Goal: Task Accomplishment & Management: Use online tool/utility

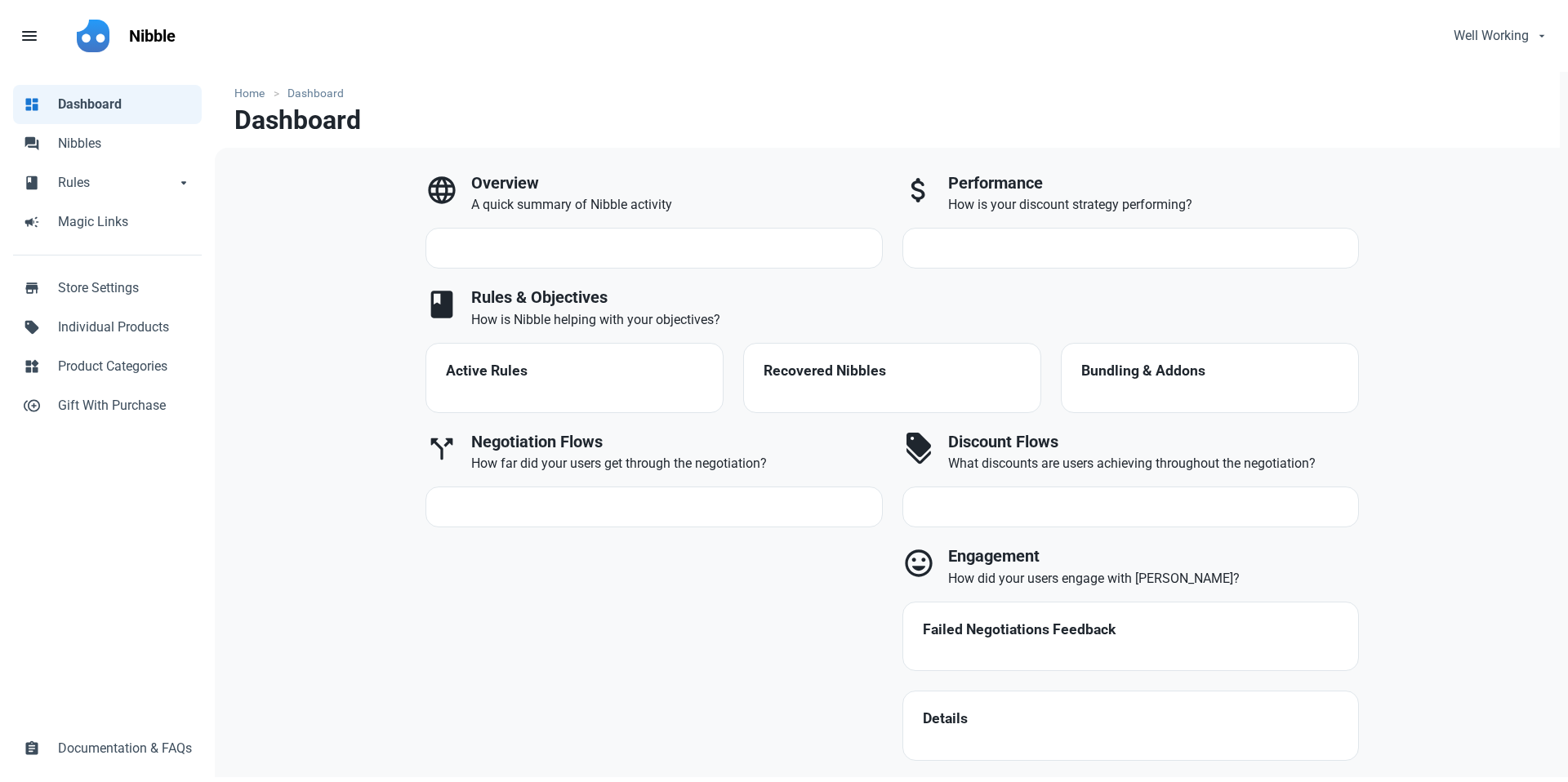
select select "7d"
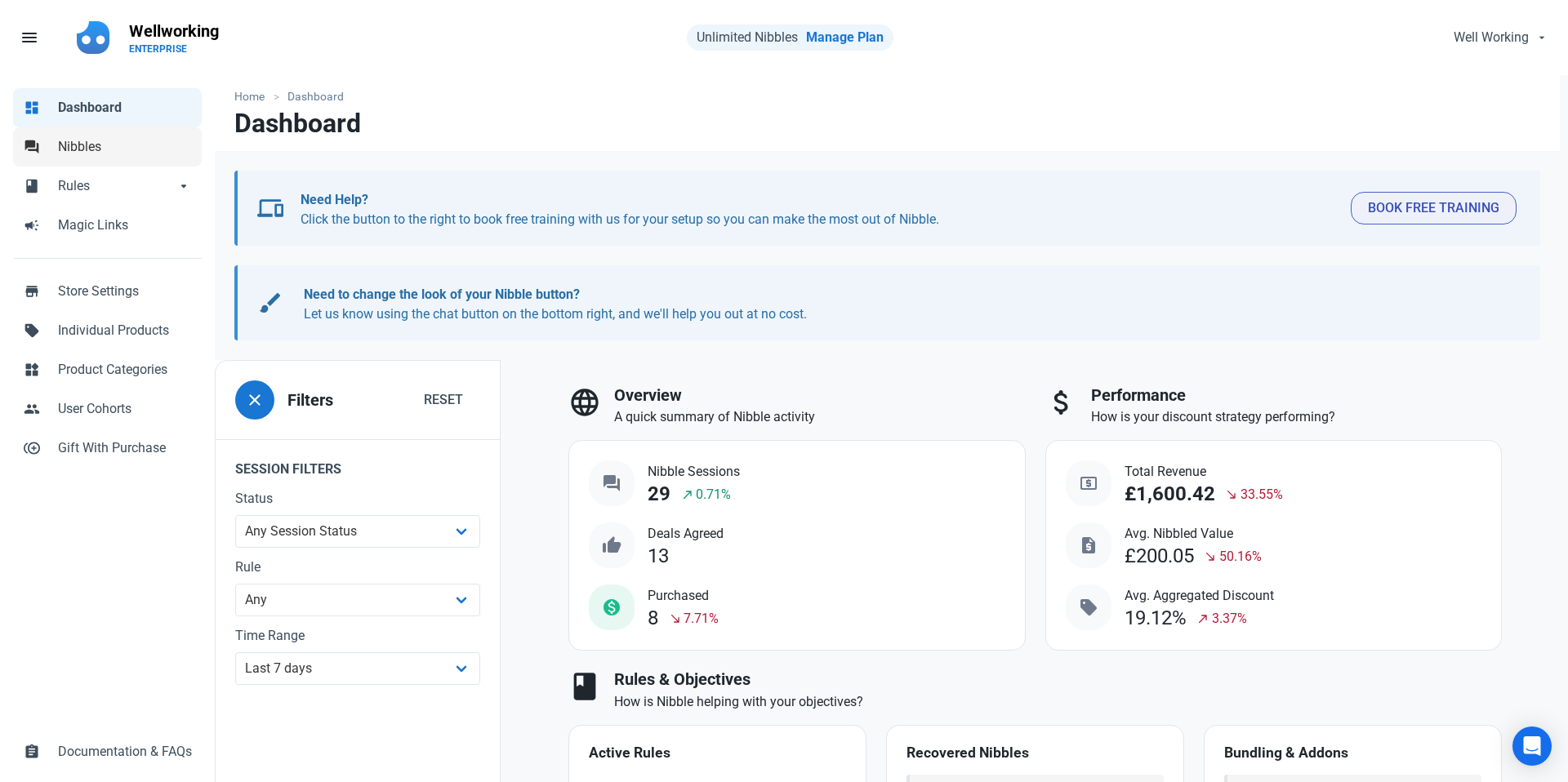
click at [101, 143] on span "Nibbles" at bounding box center [125, 147] width 134 height 19
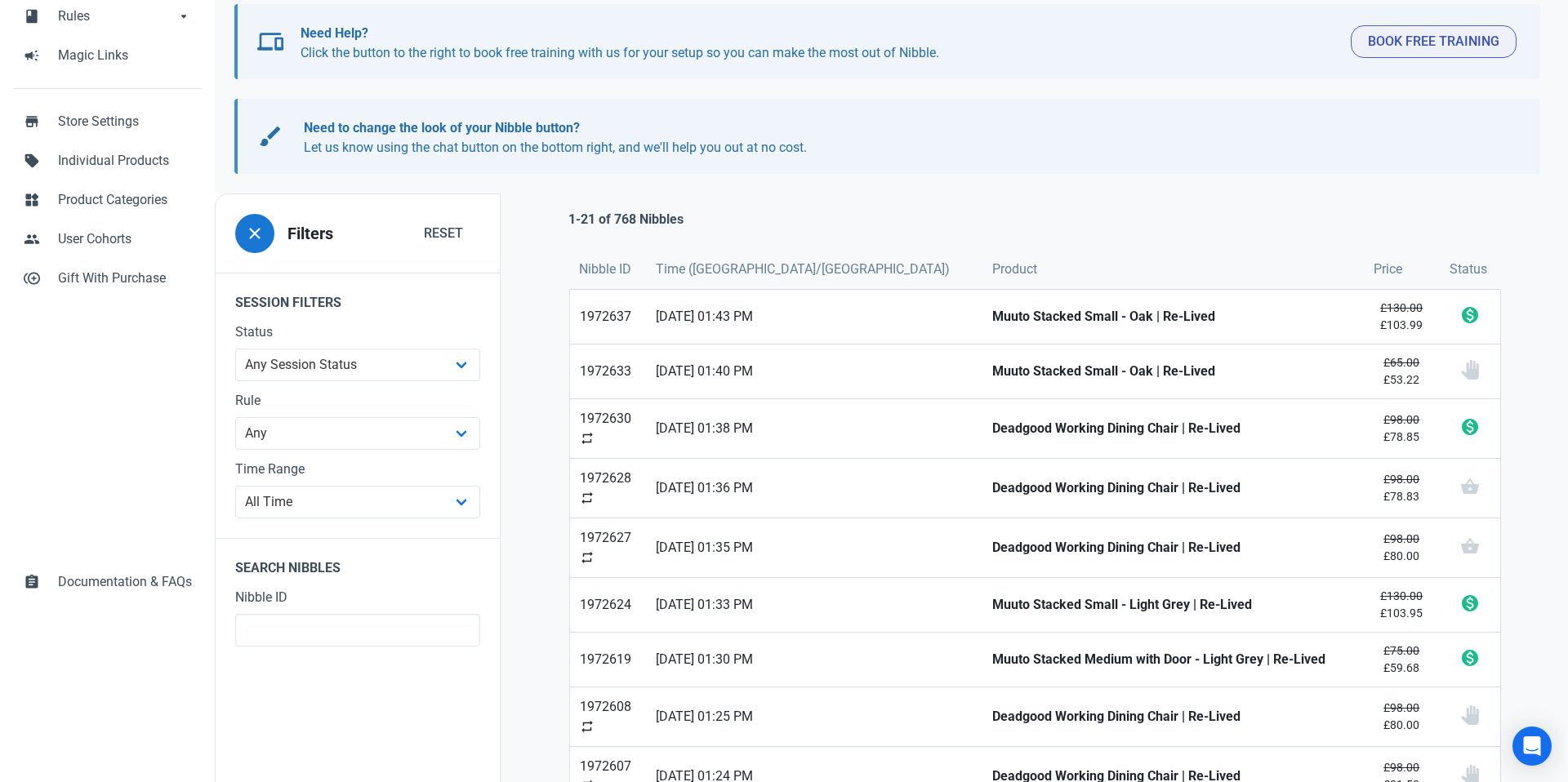
scroll to position [172, 0]
